Goal: Transaction & Acquisition: Obtain resource

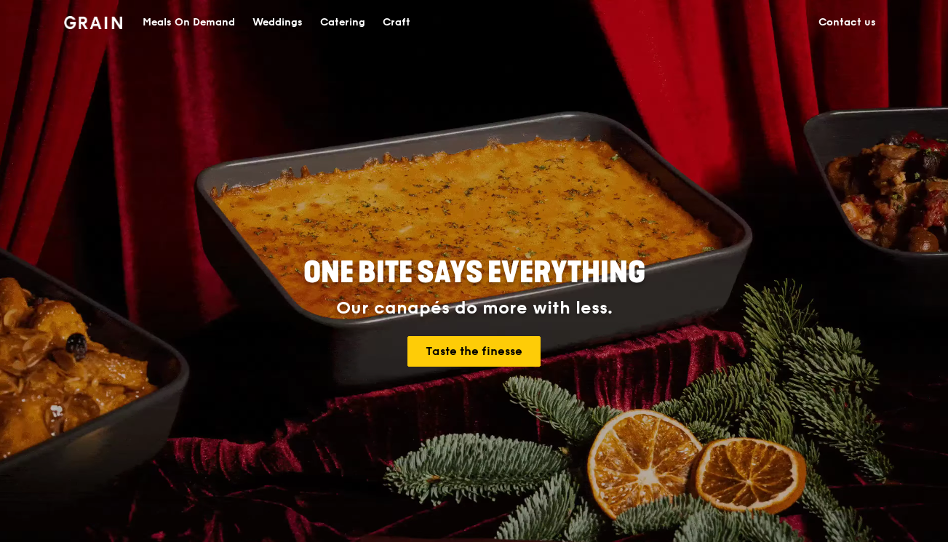
click at [866, 26] on link "Contact us" at bounding box center [847, 23] width 75 height 44
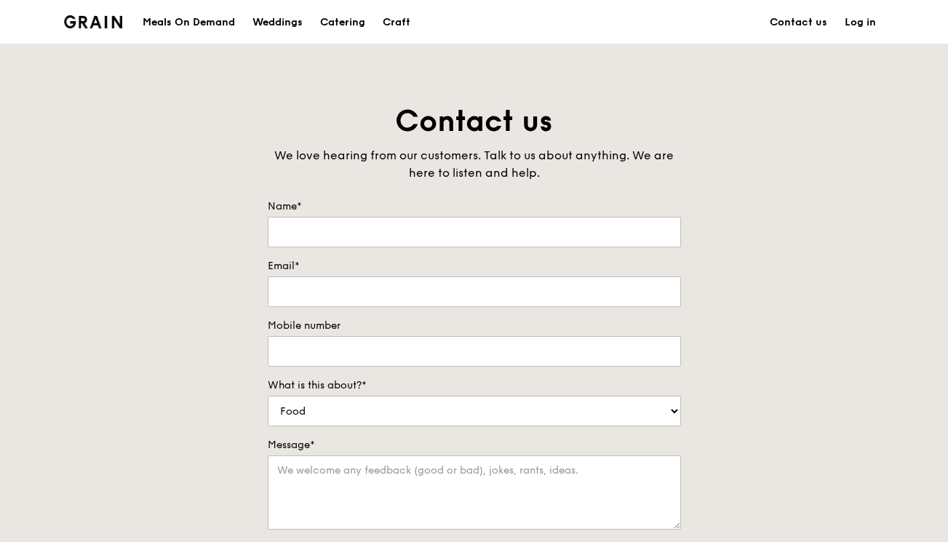
click at [357, 25] on div "Catering" at bounding box center [342, 23] width 45 height 44
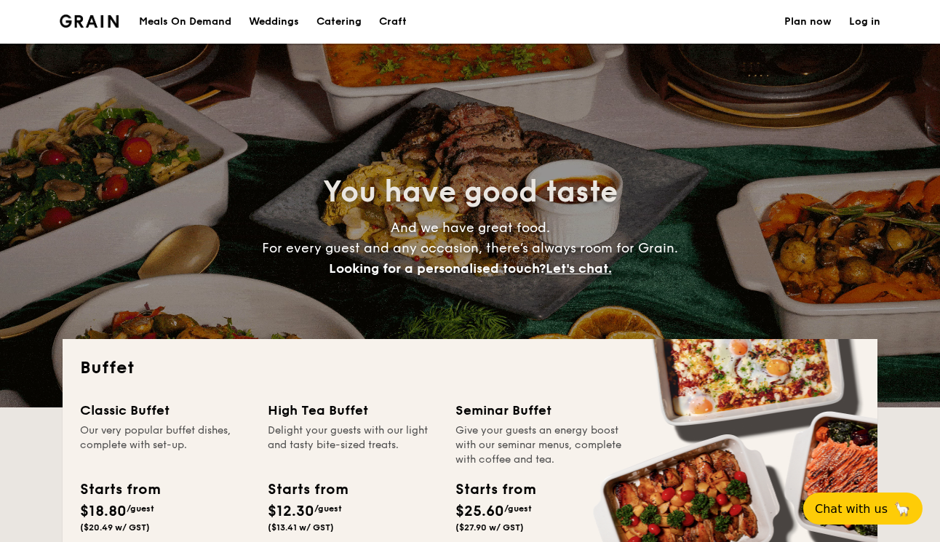
select select
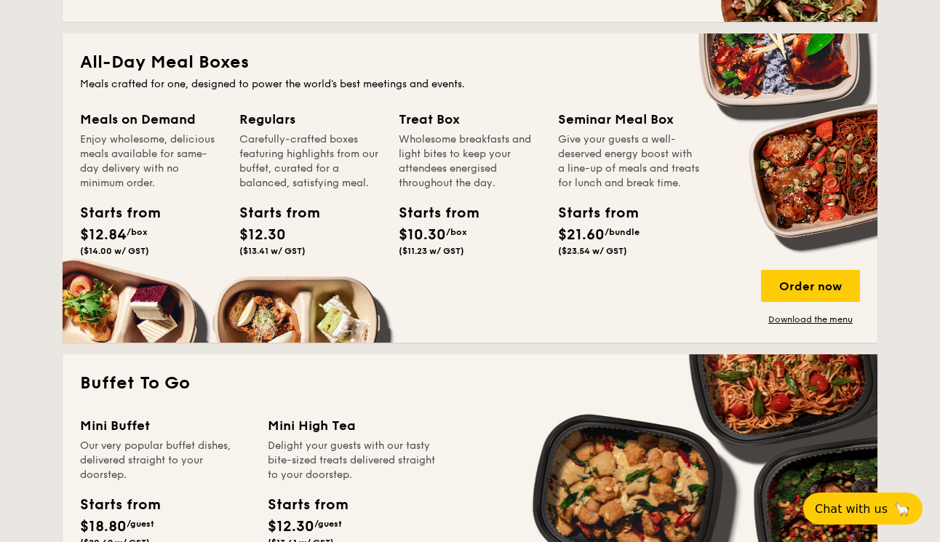
scroll to position [632, 0]
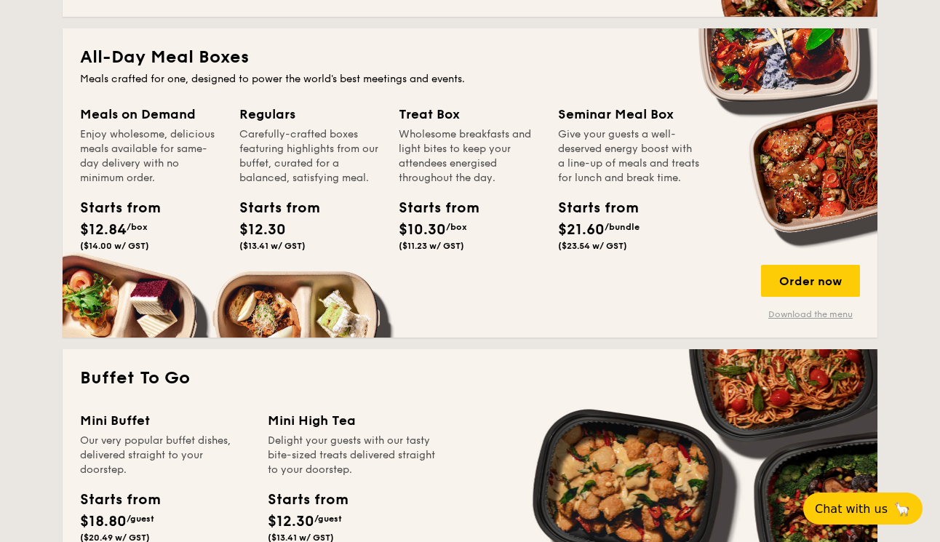
click at [804, 318] on link "Download the menu" at bounding box center [810, 315] width 99 height 12
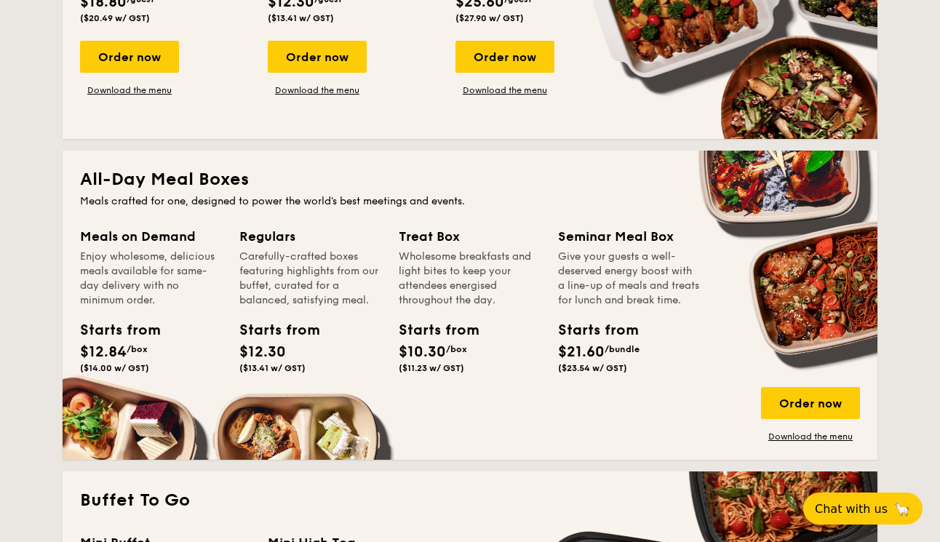
scroll to position [512, 0]
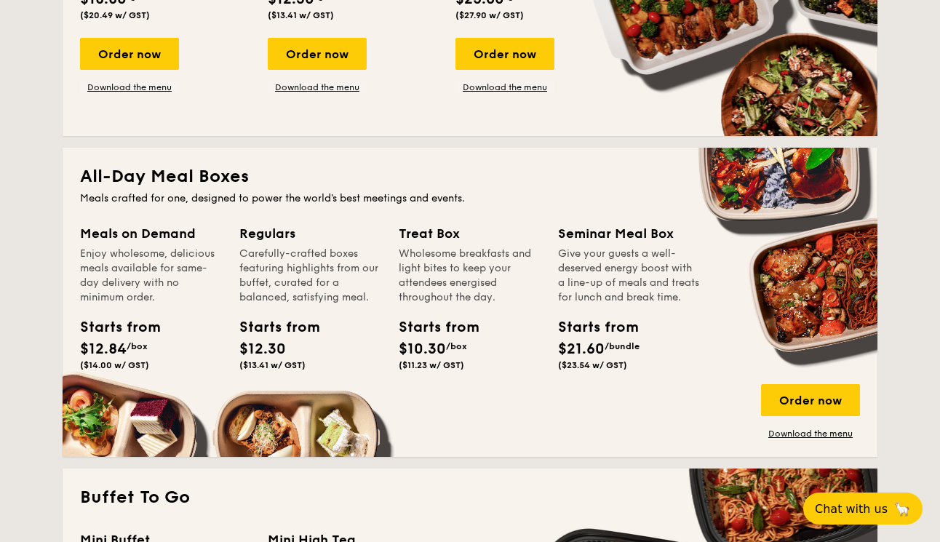
click at [281, 304] on div "Carefully-crafted boxes featuring highlights from our buffet, curated for a bal…" at bounding box center [310, 276] width 142 height 58
click at [815, 433] on link "Download the menu" at bounding box center [810, 434] width 99 height 12
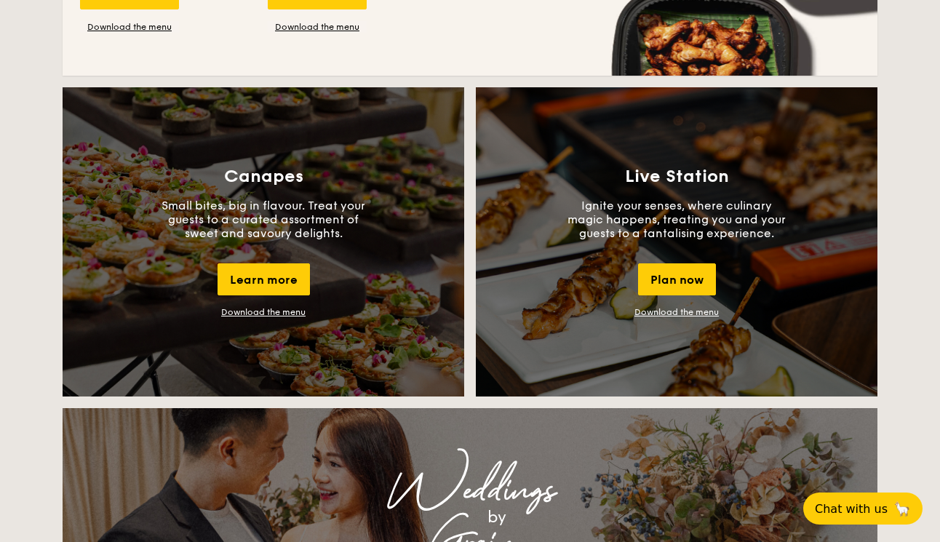
scroll to position [967, 0]
